Goal: Information Seeking & Learning: Learn about a topic

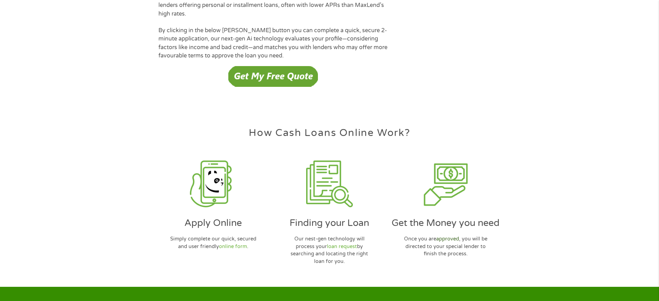
scroll to position [2000, 0]
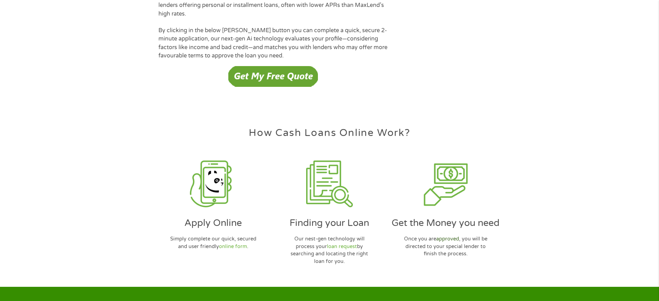
scroll to position [2000, 0]
